Goal: Information Seeking & Learning: Learn about a topic

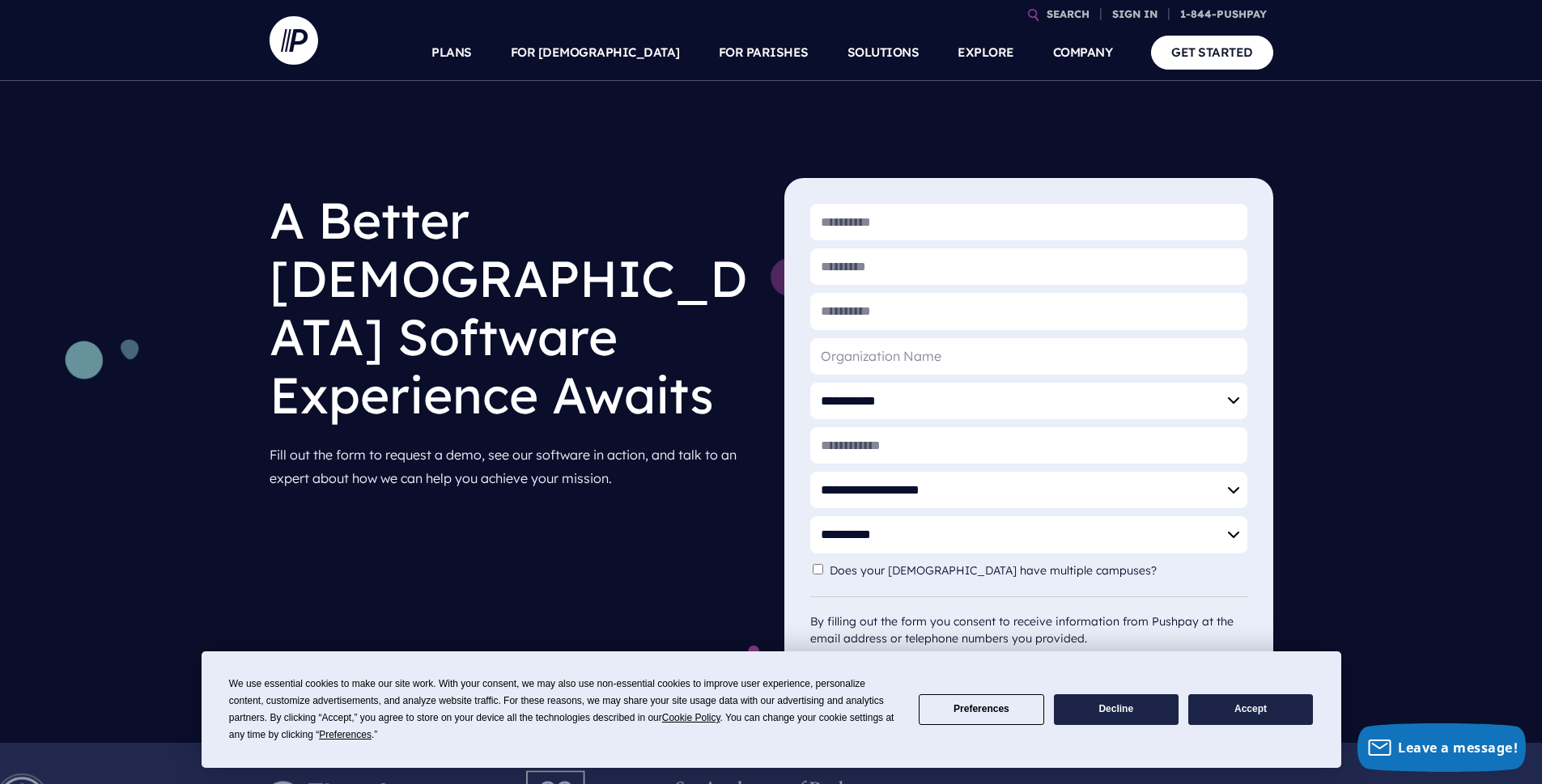
click at [1232, 711] on button "Accept" at bounding box center [1249, 710] width 124 height 32
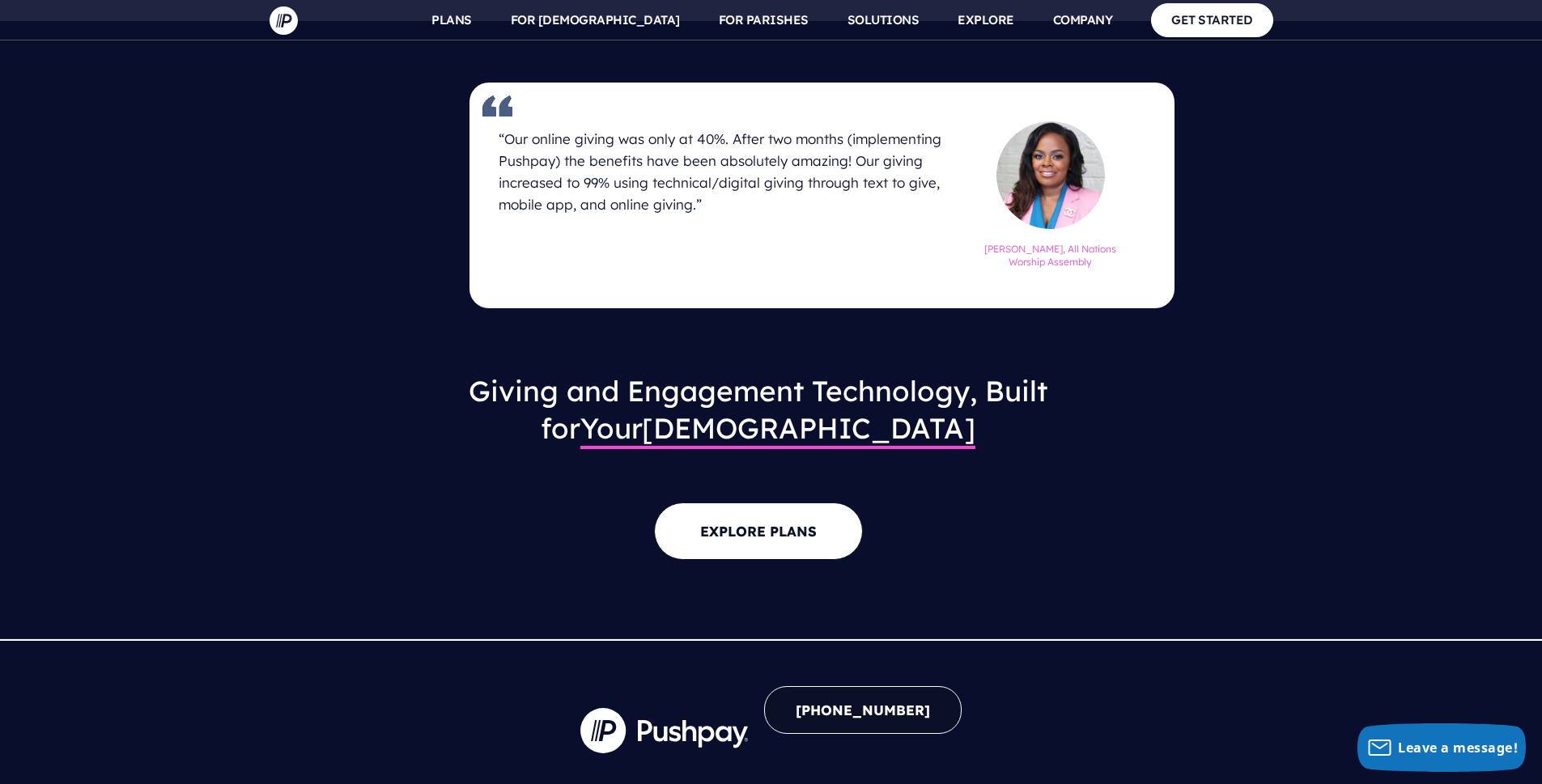
scroll to position [2023, 0]
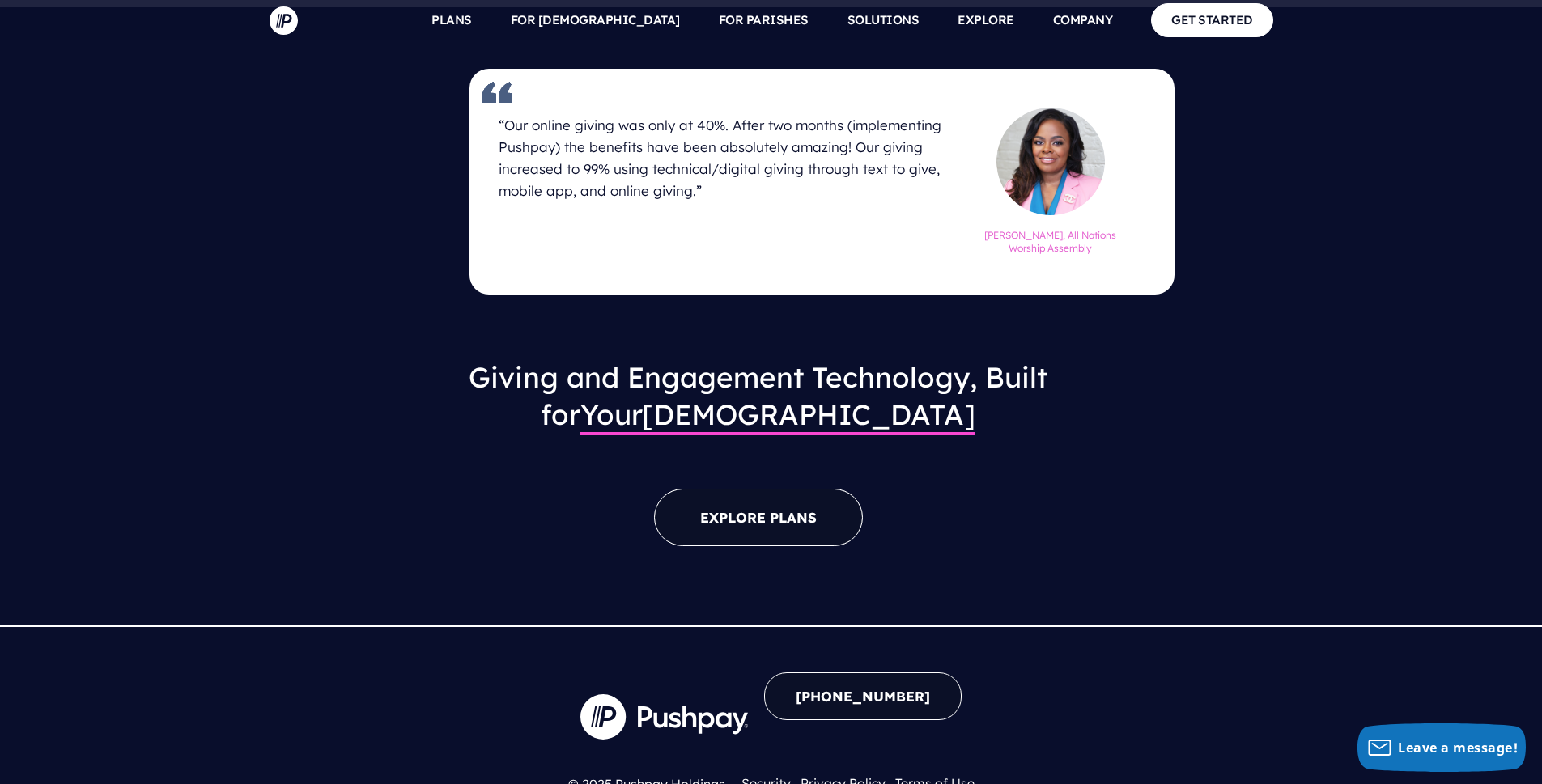
click at [725, 488] on link "EXPLORE PLANS" at bounding box center [758, 517] width 209 height 58
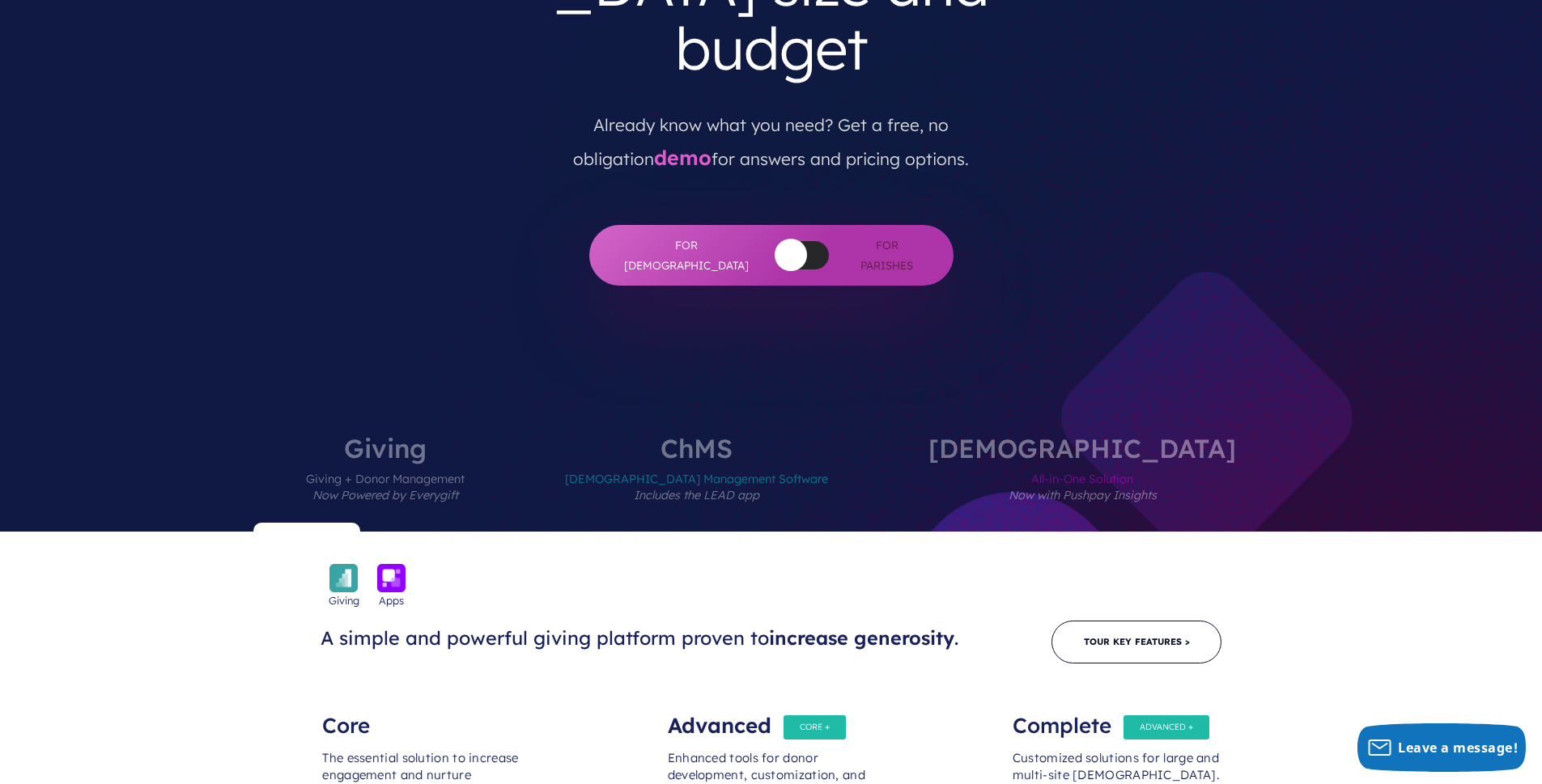
scroll to position [906, 0]
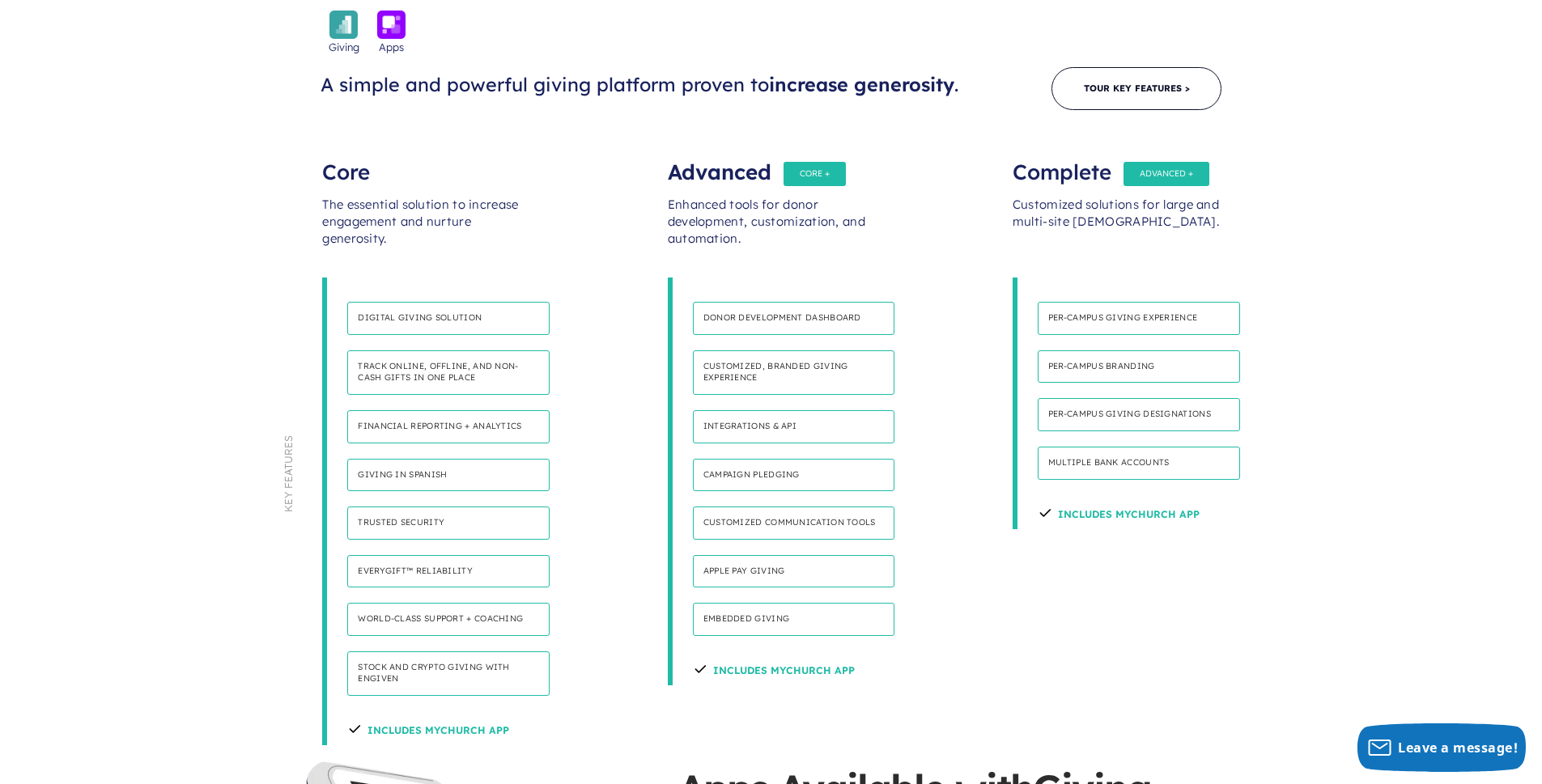
click at [407, 458] on h4 "Giving in Spanish" at bounding box center [448, 475] width 202 height 33
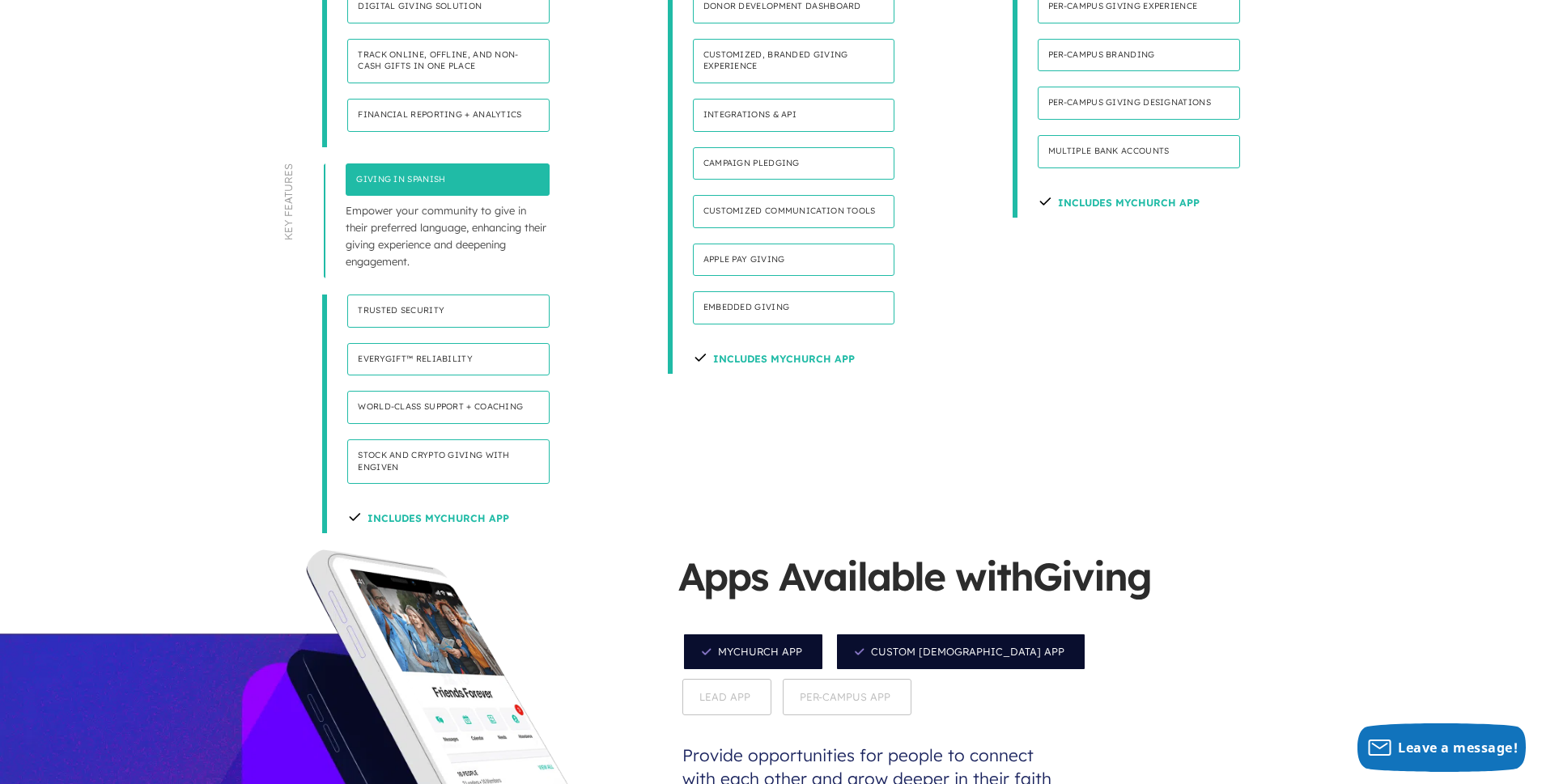
scroll to position [1223, 0]
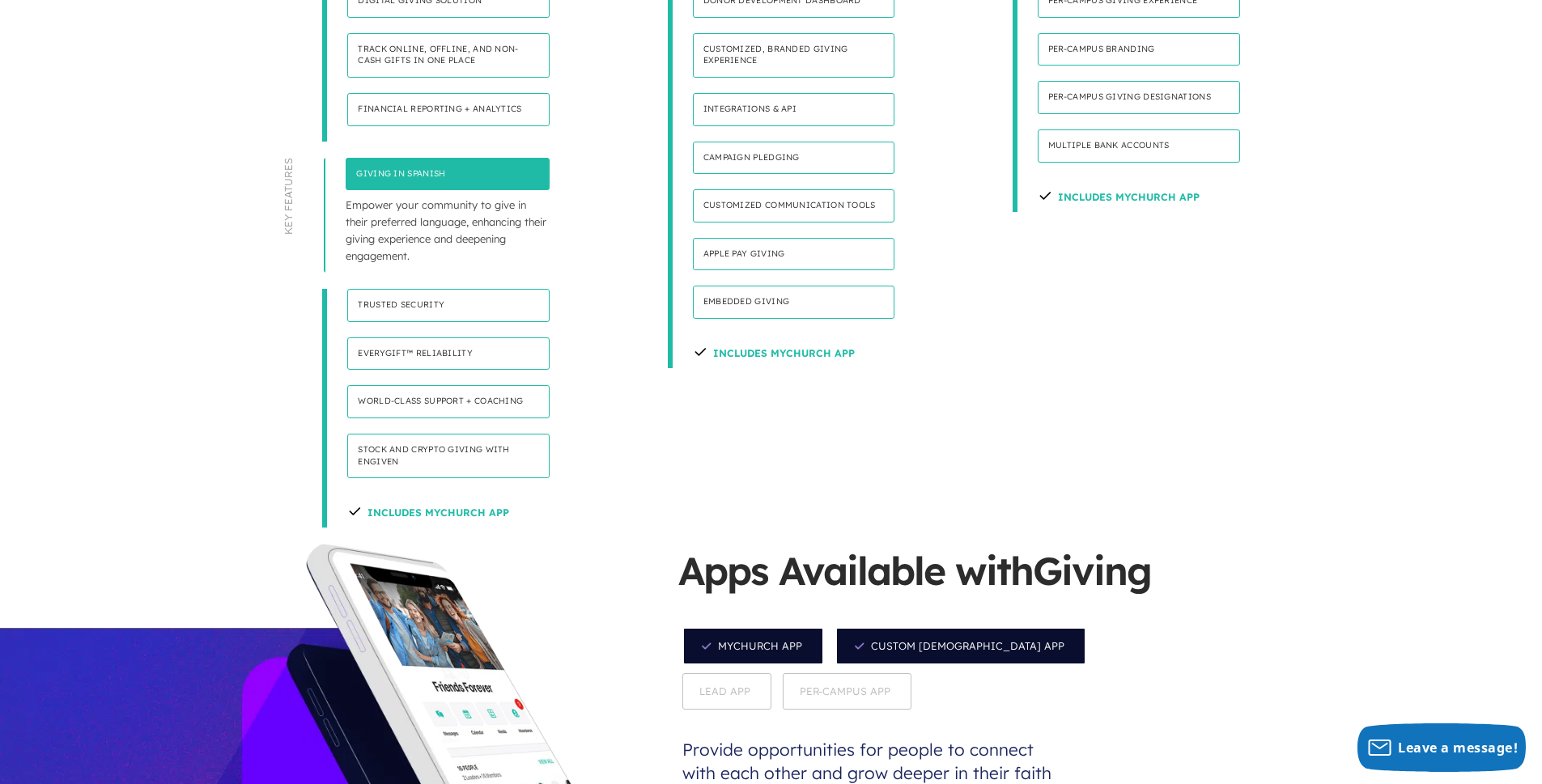
click at [442, 494] on h4 "Includes MyChurch App" at bounding box center [428, 510] width 162 height 34
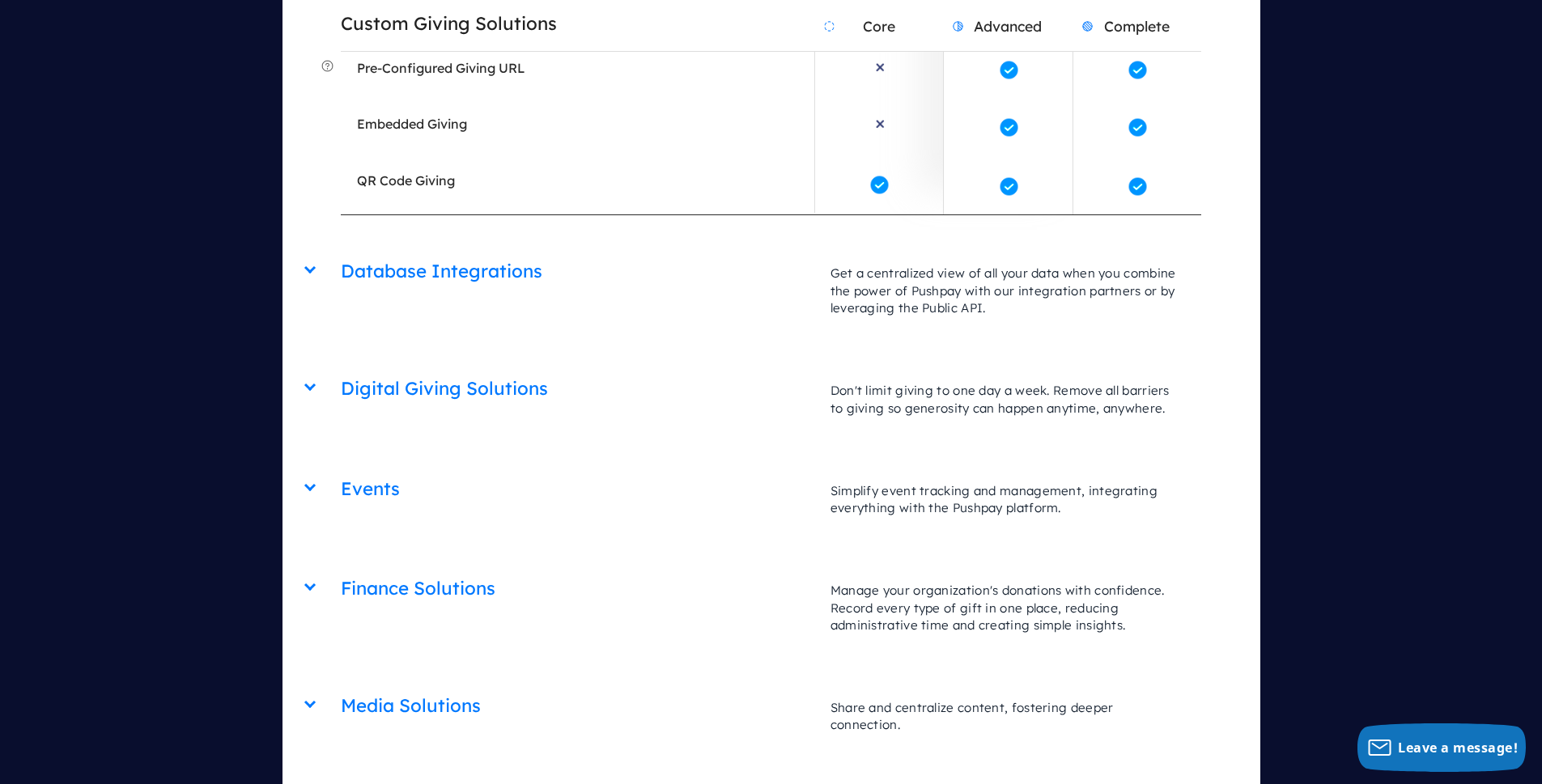
scroll to position [3866, 0]
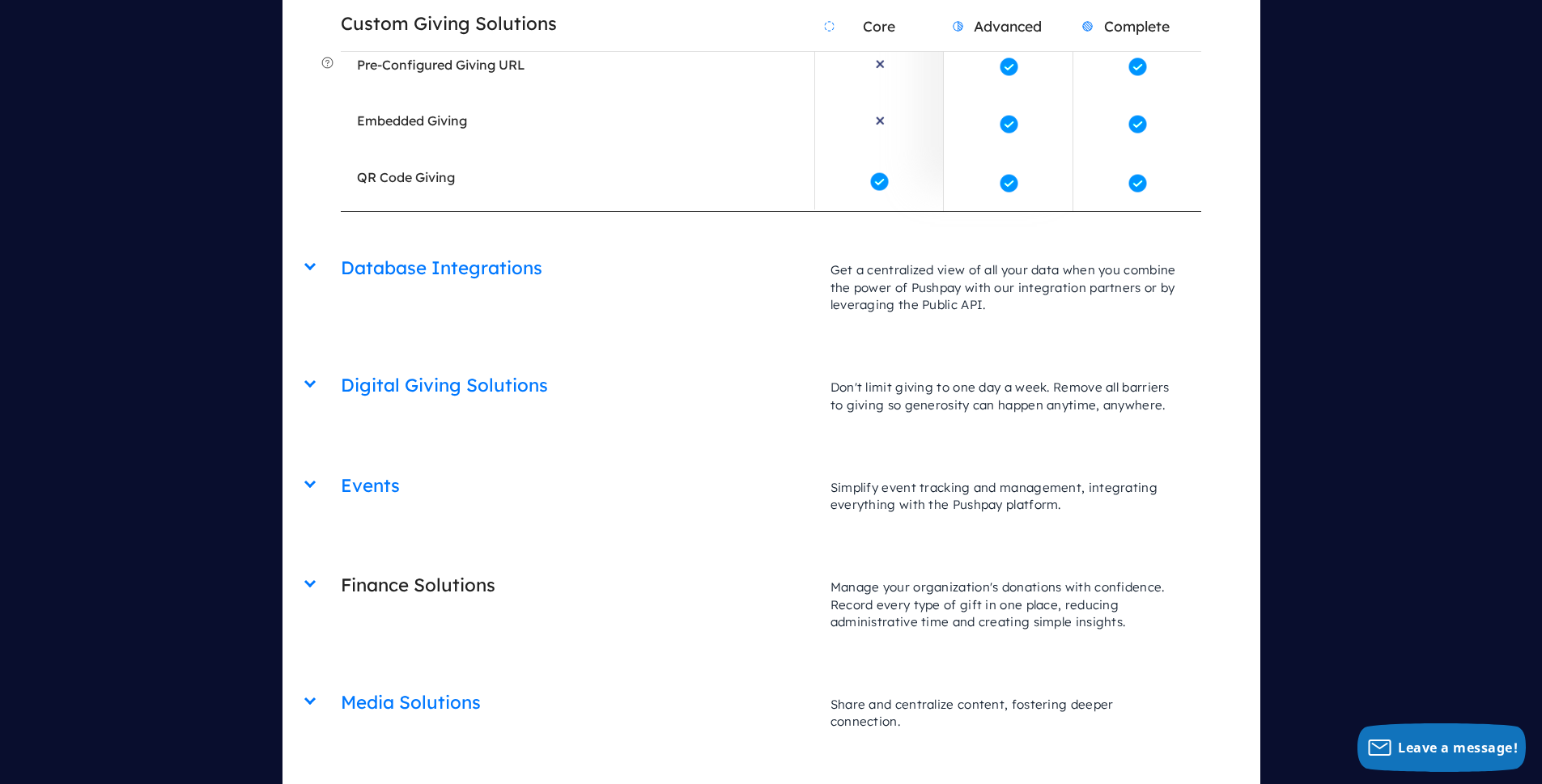
click at [452, 564] on h2 "Finance Solutions" at bounding box center [578, 585] width 474 height 41
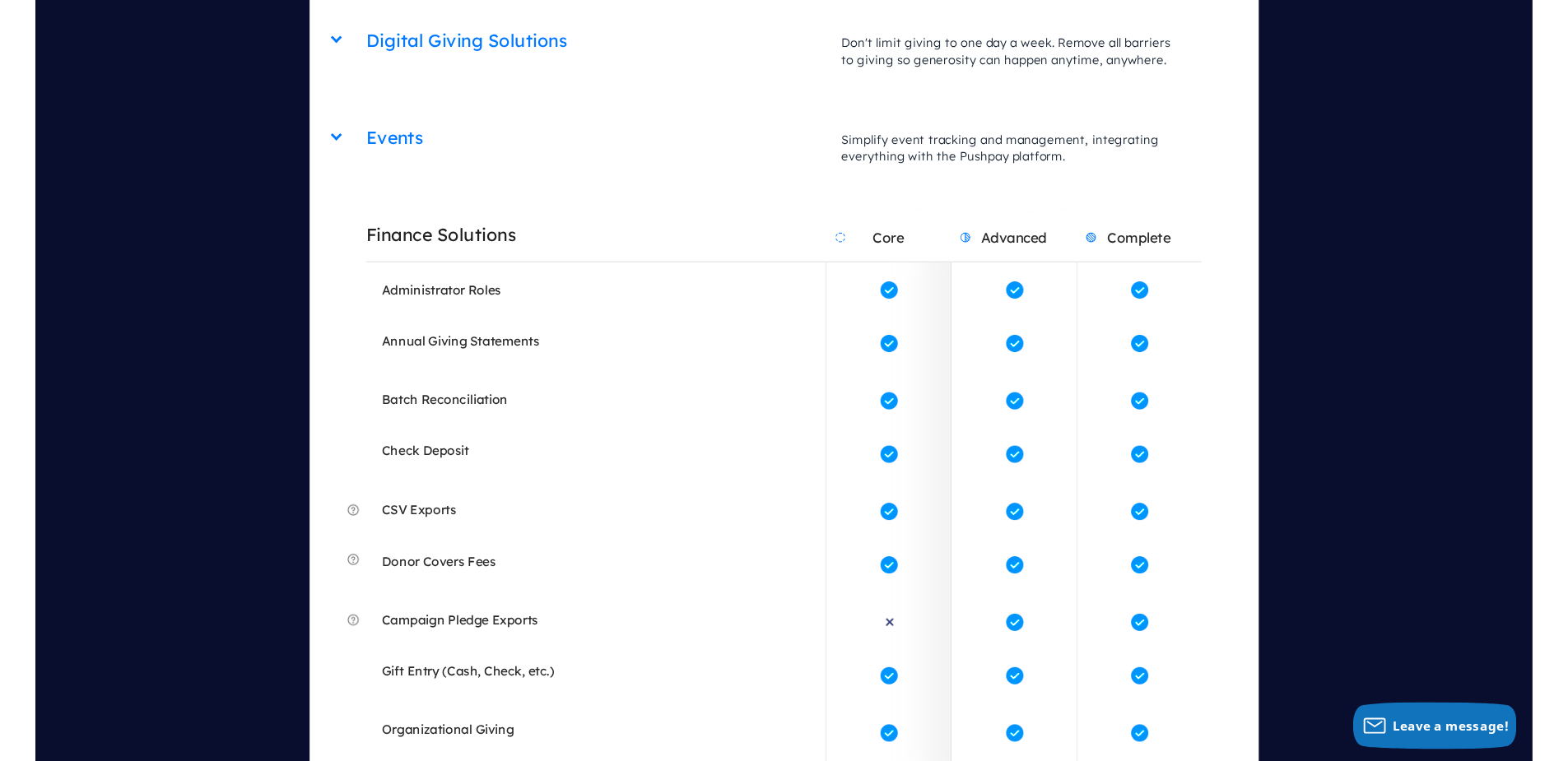
scroll to position [4275, 0]
